Goal: Transaction & Acquisition: Purchase product/service

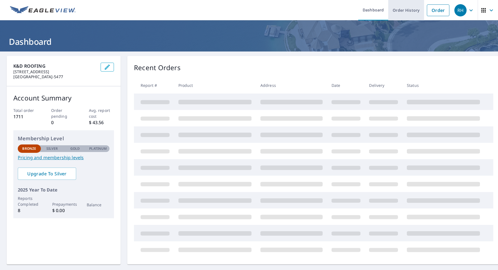
click at [411, 10] on link "Order History" at bounding box center [407, 10] width 36 height 20
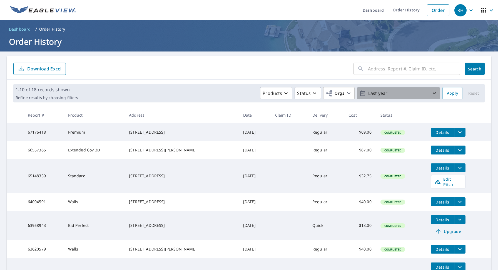
click at [430, 93] on p "Last year" at bounding box center [398, 93] width 65 height 10
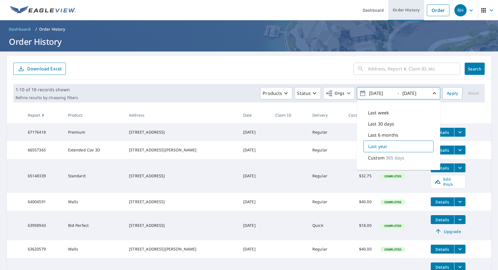
click at [410, 12] on link "Order History" at bounding box center [407, 10] width 36 height 20
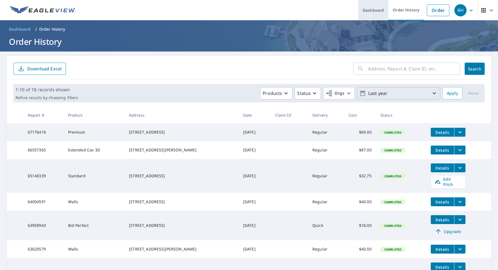
click at [379, 11] on link "Dashboard" at bounding box center [373, 10] width 30 height 20
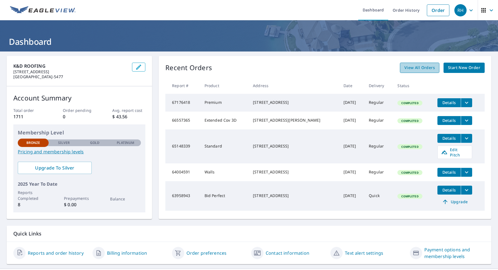
click at [422, 66] on span "View All Orders" at bounding box center [420, 67] width 31 height 7
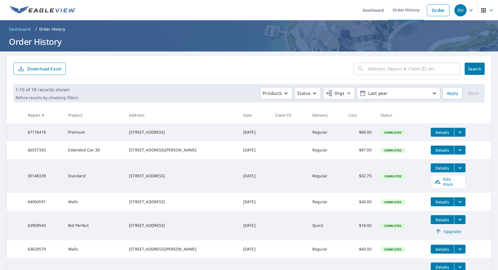
click at [414, 68] on input "text" at bounding box center [414, 69] width 92 height 16
type input "12856"
click at [475, 69] on button "Search" at bounding box center [475, 69] width 20 height 12
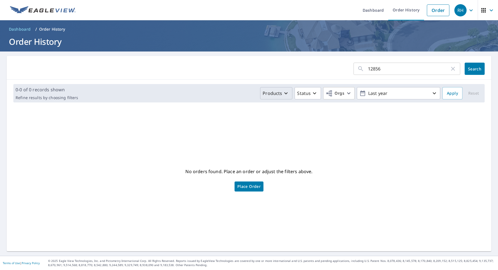
click at [290, 92] on icon "button" at bounding box center [286, 93] width 7 height 7
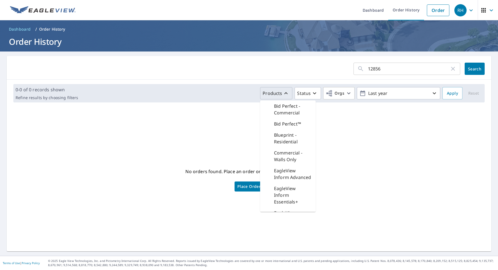
click at [352, 123] on div "No orders found. Place an order or adjust the filters above. Place Order" at bounding box center [249, 178] width 476 height 135
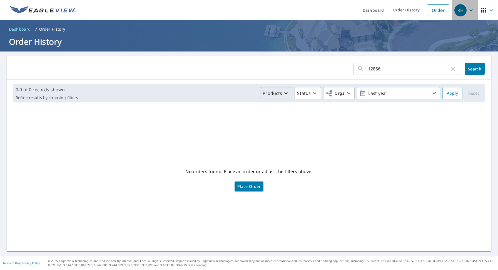
click at [473, 12] on icon "button" at bounding box center [471, 10] width 7 height 7
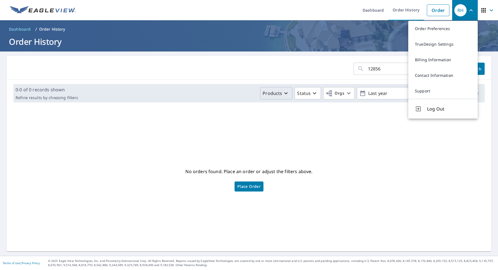
click at [441, 153] on div "No orders found. Place an order or adjust the filters above. Place Order" at bounding box center [249, 178] width 476 height 135
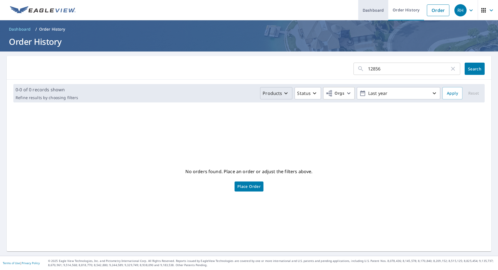
click at [379, 12] on link "Dashboard" at bounding box center [373, 10] width 30 height 20
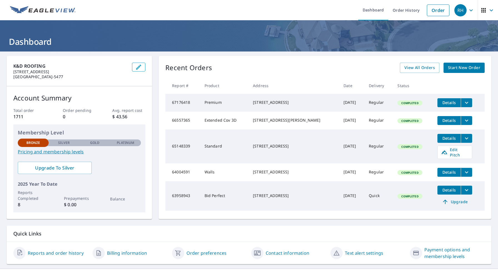
click at [465, 68] on span "Start New Order" at bounding box center [464, 67] width 32 height 7
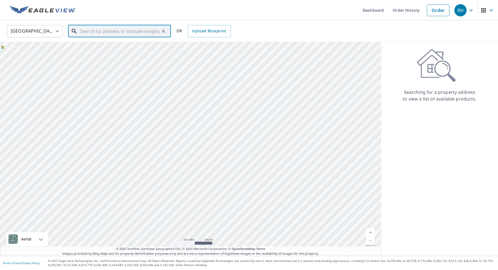
click at [117, 31] on input "text" at bounding box center [119, 31] width 79 height 16
click at [112, 47] on span "[STREET_ADDRESS]" at bounding box center [122, 47] width 87 height 7
type input "[STREET_ADDRESS]"
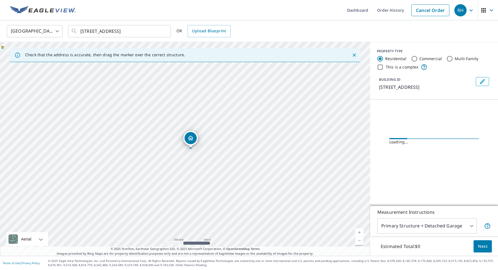
click at [359, 233] on link "Current Level 17, Zoom In" at bounding box center [359, 232] width 8 height 8
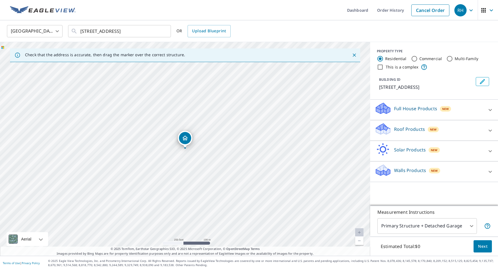
click at [359, 233] on link "Current Level 18.169925001442312, Zoom In Disabled" at bounding box center [359, 232] width 8 height 8
click at [359, 233] on link "Current Level 20, Zoom In Disabled" at bounding box center [359, 232] width 8 height 8
click at [490, 129] on icon at bounding box center [490, 130] width 7 height 7
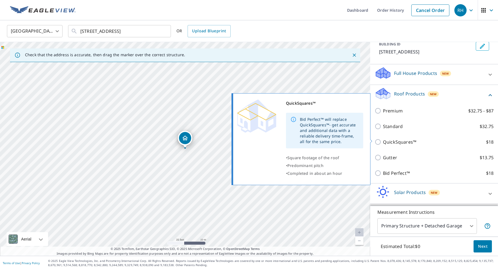
scroll to position [39, 0]
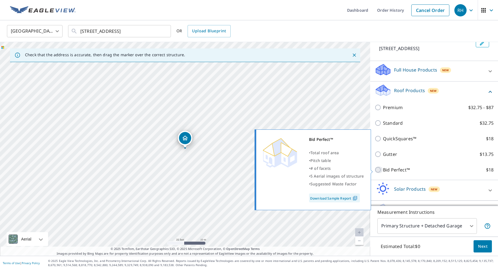
click at [378, 172] on input "Bid Perfect™ $18" at bounding box center [379, 169] width 8 height 7
checkbox input "true"
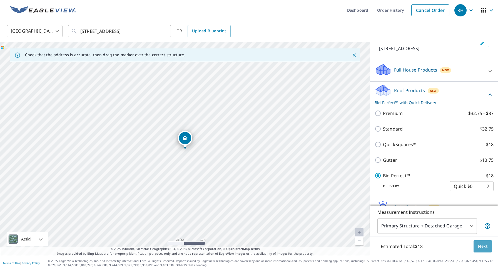
click at [486, 248] on span "Next" at bounding box center [482, 246] width 9 height 7
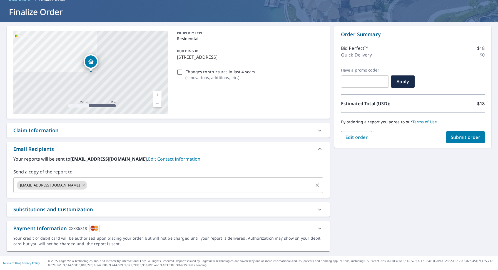
scroll to position [30, 0]
click at [465, 140] on button "Submit order" at bounding box center [466, 137] width 39 height 12
checkbox input "true"
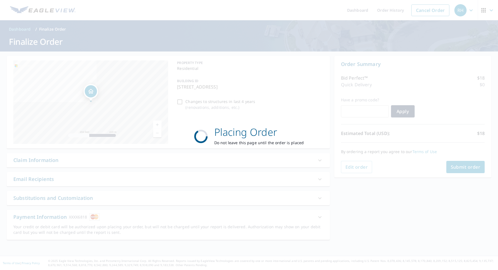
scroll to position [0, 0]
